Goal: Task Accomplishment & Management: Use online tool/utility

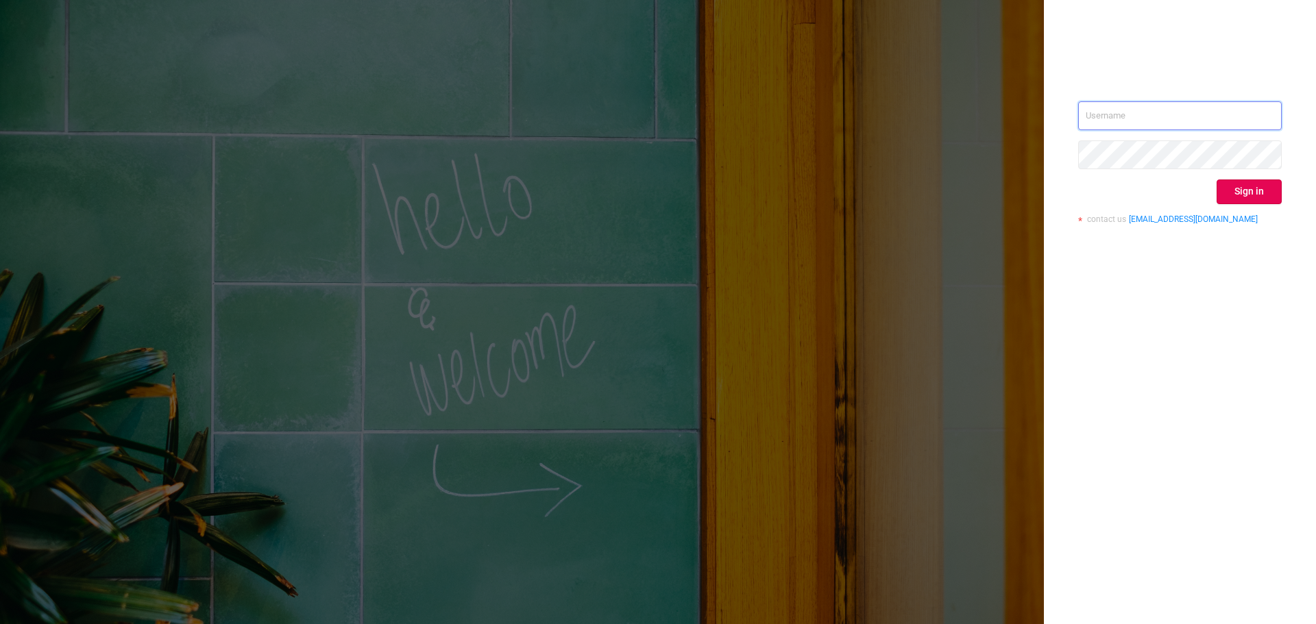
type input "[EMAIL_ADDRESS][DOMAIN_NAME]"
click at [1092, 278] on div "[EMAIL_ADDRESS][DOMAIN_NAME] Sign in contact us [EMAIL_ADDRESS][DOMAIN_NAME]" at bounding box center [1180, 312] width 272 height 624
click at [1243, 204] on div "[EMAIL_ADDRESS][DOMAIN_NAME] Sign in contact us [EMAIL_ADDRESS][DOMAIN_NAME]" at bounding box center [1180, 167] width 204 height 133
click at [1244, 197] on button "Sign in" at bounding box center [1248, 192] width 65 height 25
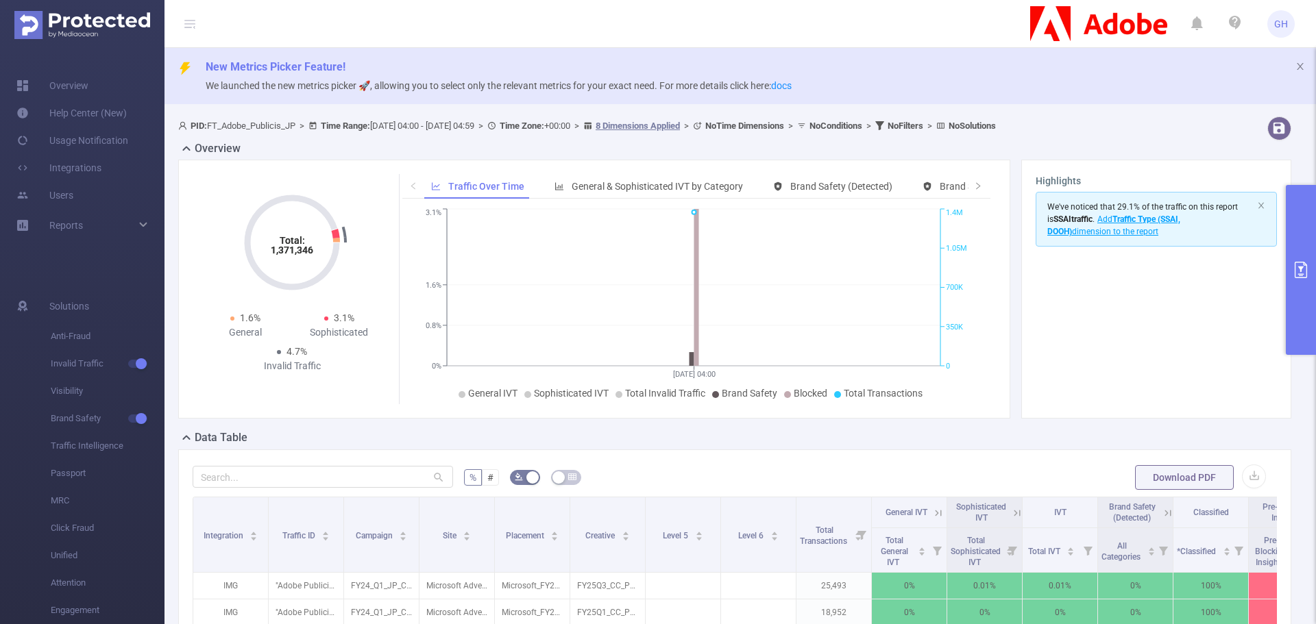
click at [1290, 282] on button "primary" at bounding box center [1301, 270] width 30 height 170
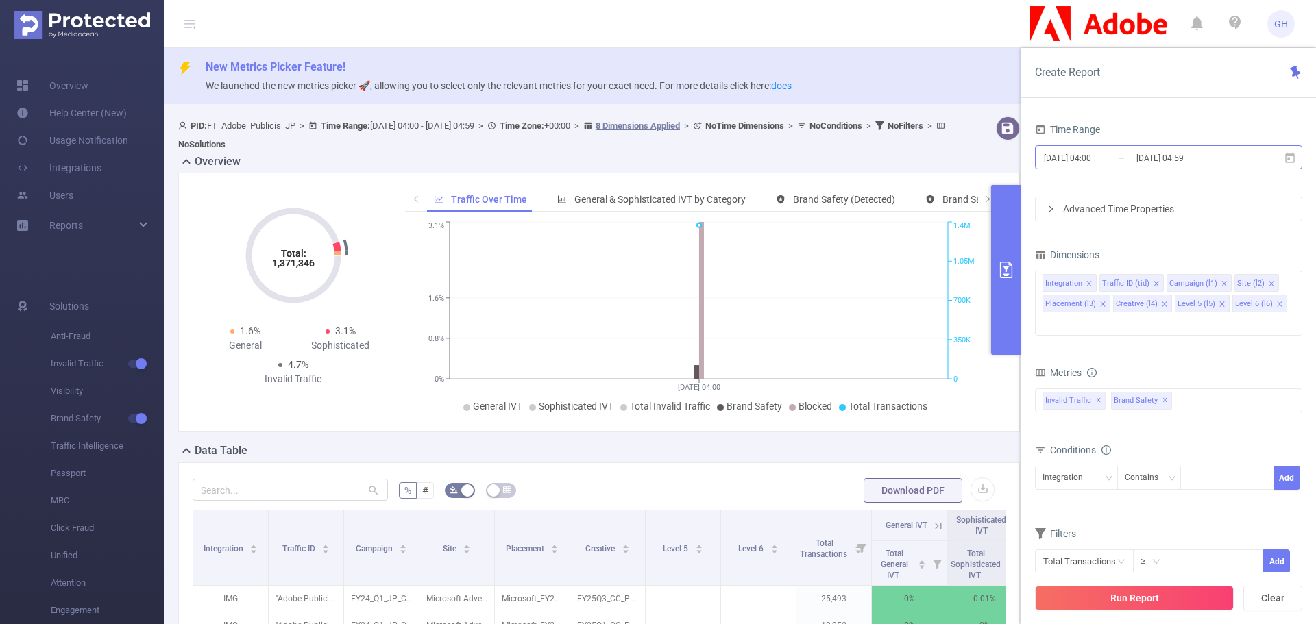
click at [1095, 162] on input "[DATE] 04:00" at bounding box center [1097, 158] width 111 height 19
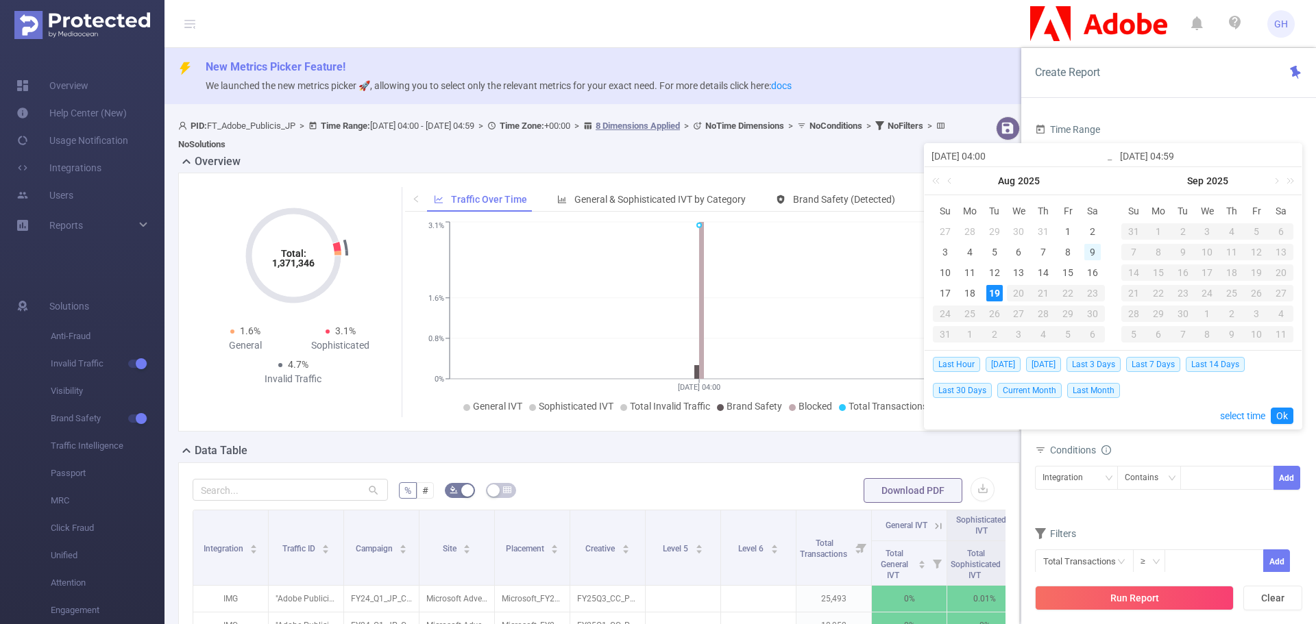
click at [1092, 257] on div "9" at bounding box center [1092, 252] width 16 height 16
click at [1068, 275] on div "15" at bounding box center [1067, 273] width 16 height 16
type input "[DATE] 04:00"
type input "[DATE] 04:59"
type input "[DATE] 04:00"
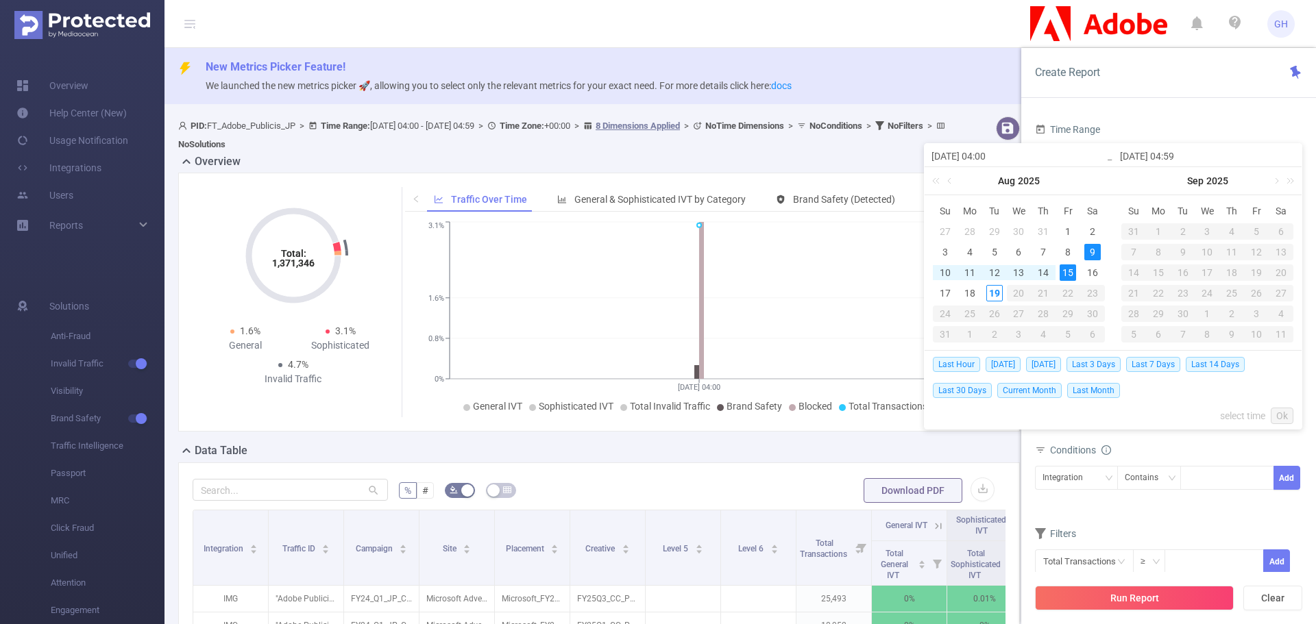
type input "[DATE] 04:59"
click at [1067, 273] on div "15" at bounding box center [1067, 273] width 16 height 16
click at [1092, 254] on div "9" at bounding box center [1092, 252] width 16 height 16
click at [1285, 413] on link "Ok" at bounding box center [1282, 416] width 23 height 16
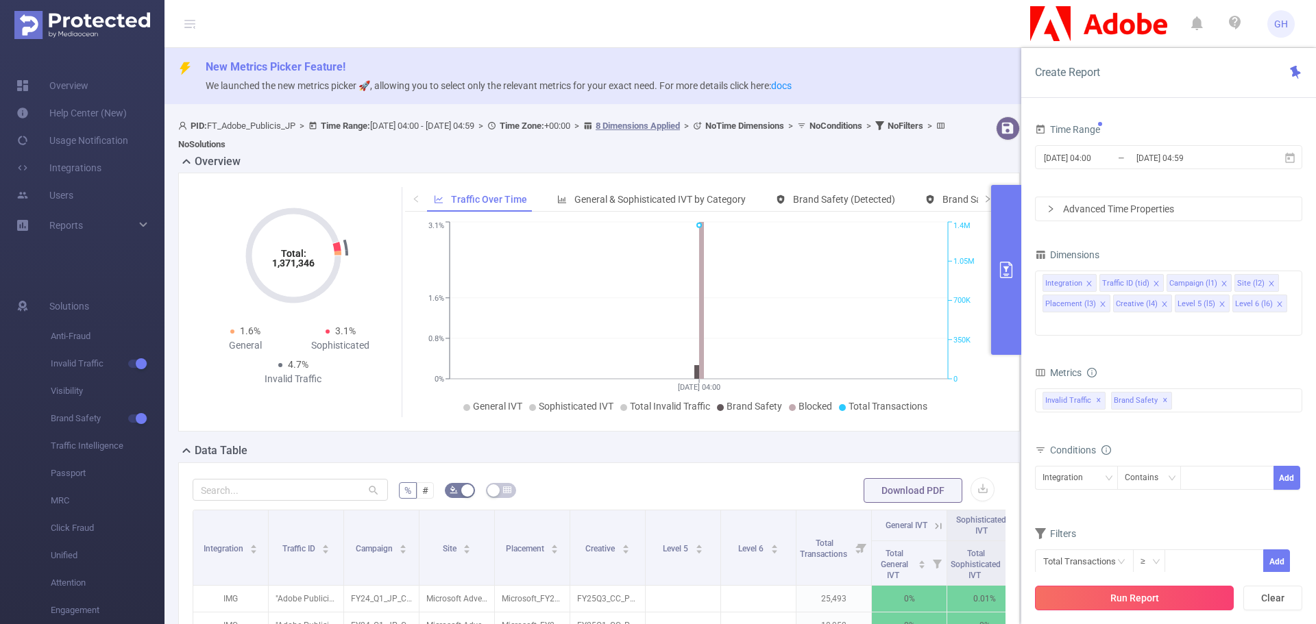
click at [1149, 596] on button "Run Report" at bounding box center [1134, 598] width 199 height 25
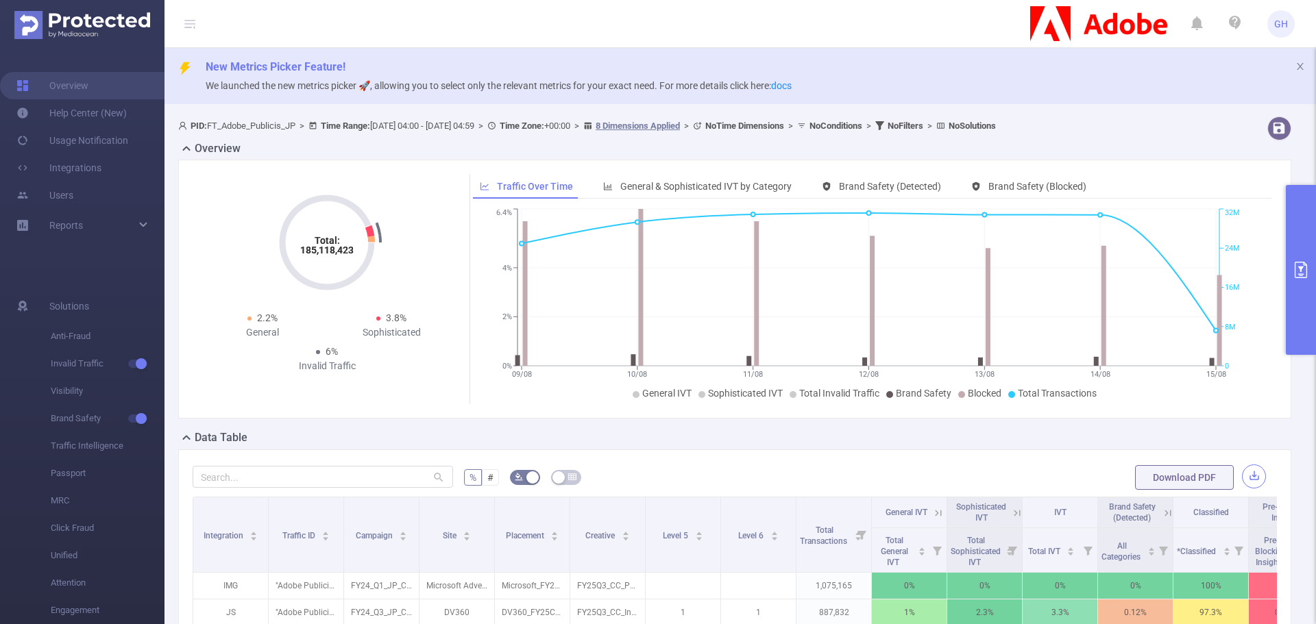
click at [1249, 472] on button "button" at bounding box center [1254, 477] width 24 height 24
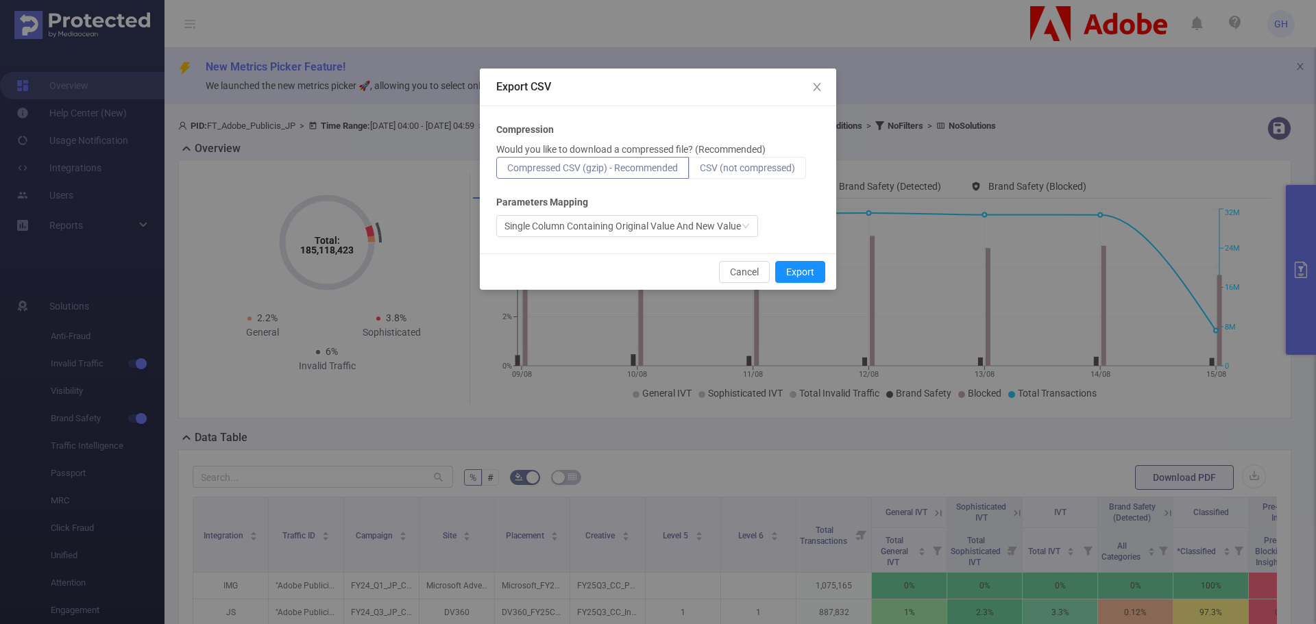
click at [738, 177] on label "CSV (not compressed)" at bounding box center [747, 168] width 117 height 22
click at [700, 171] on input "CSV (not compressed)" at bounding box center [700, 171] width 0 height 0
click at [797, 266] on button "Export" at bounding box center [800, 272] width 50 height 22
